Goal: Information Seeking & Learning: Understand process/instructions

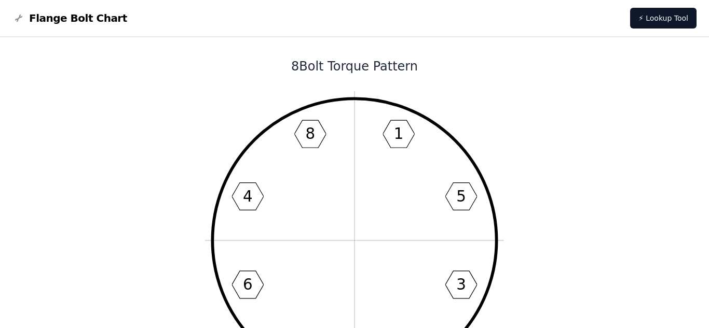
drag, startPoint x: 308, startPoint y: 302, endPoint x: 324, endPoint y: 245, distance: 59.4
click at [324, 245] on icon "1 5 3 7 2 6 4 8" at bounding box center [354, 240] width 299 height 299
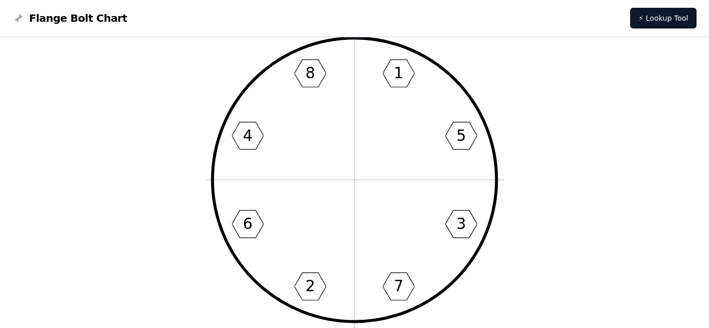
scroll to position [62, 0]
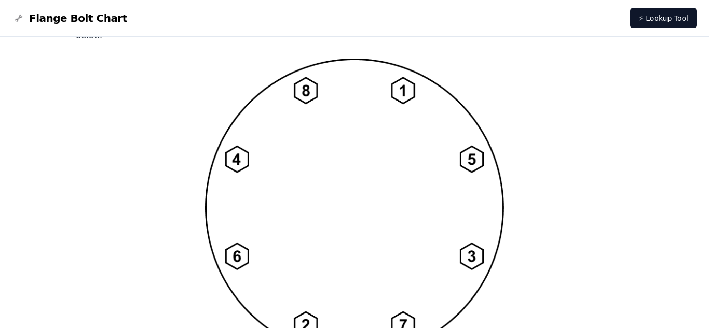
scroll to position [851, 0]
